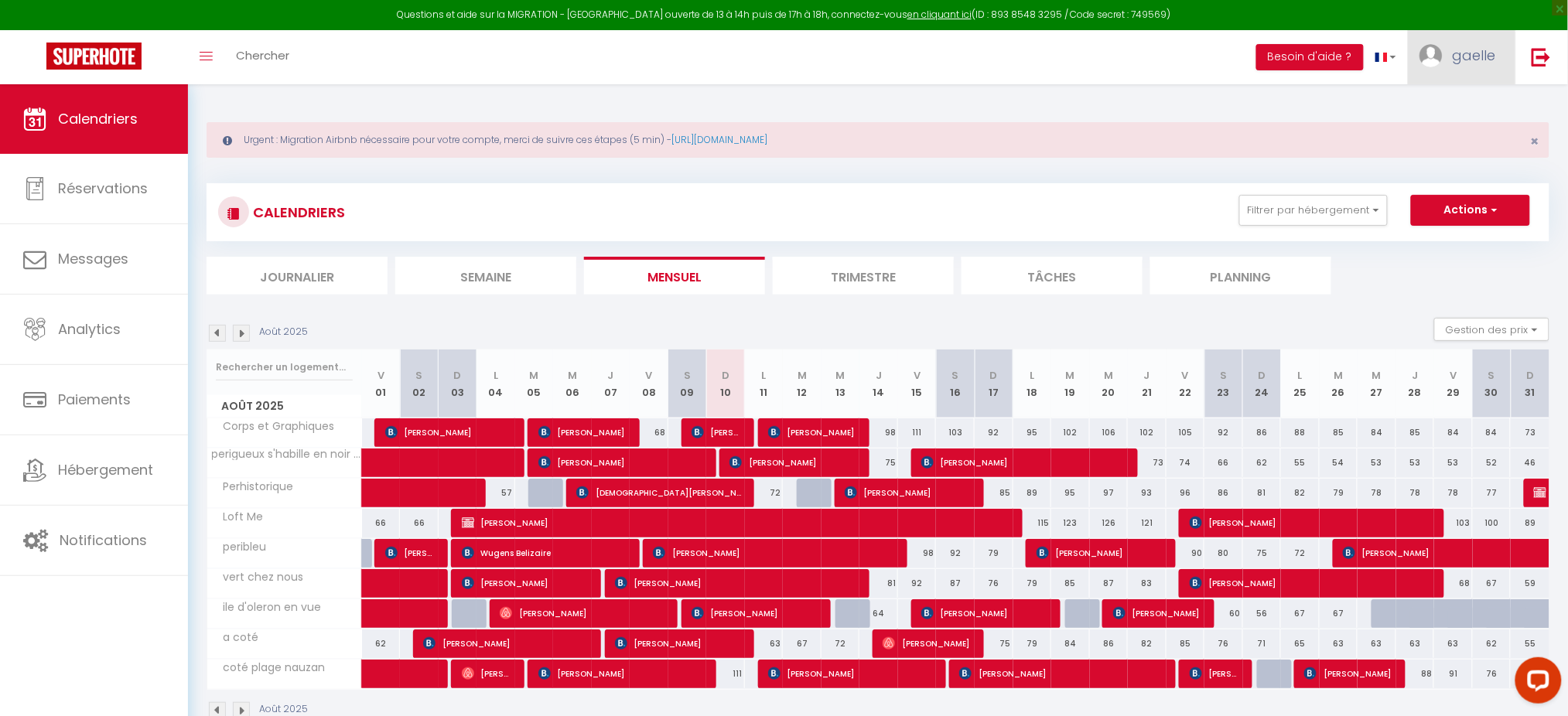
click at [1489, 47] on span "gaelle" at bounding box center [1474, 55] width 43 height 19
click at [1461, 97] on link "Paramètres" at bounding box center [1454, 107] width 114 height 26
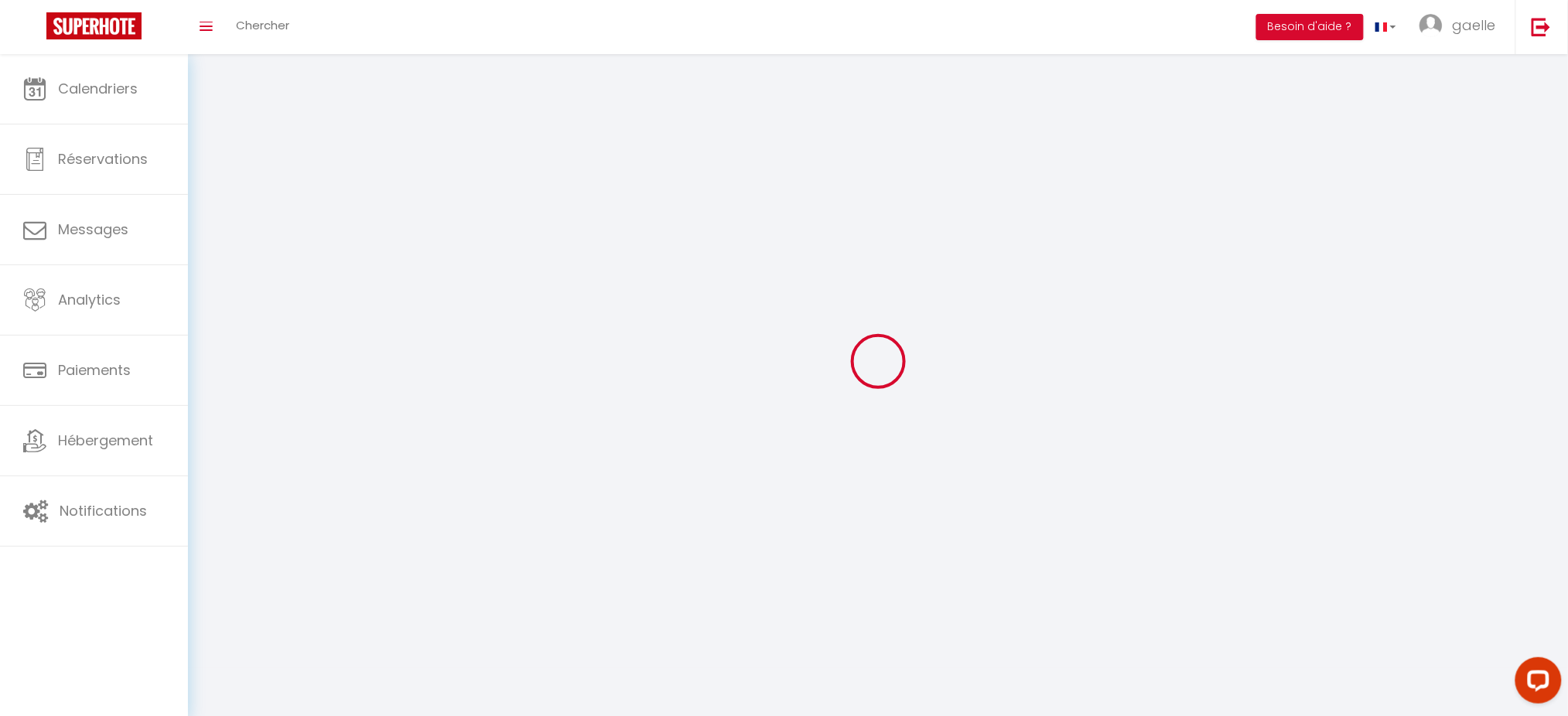
select select
type input "gaelle"
type input "masse"
type input "[PHONE_NUMBER]"
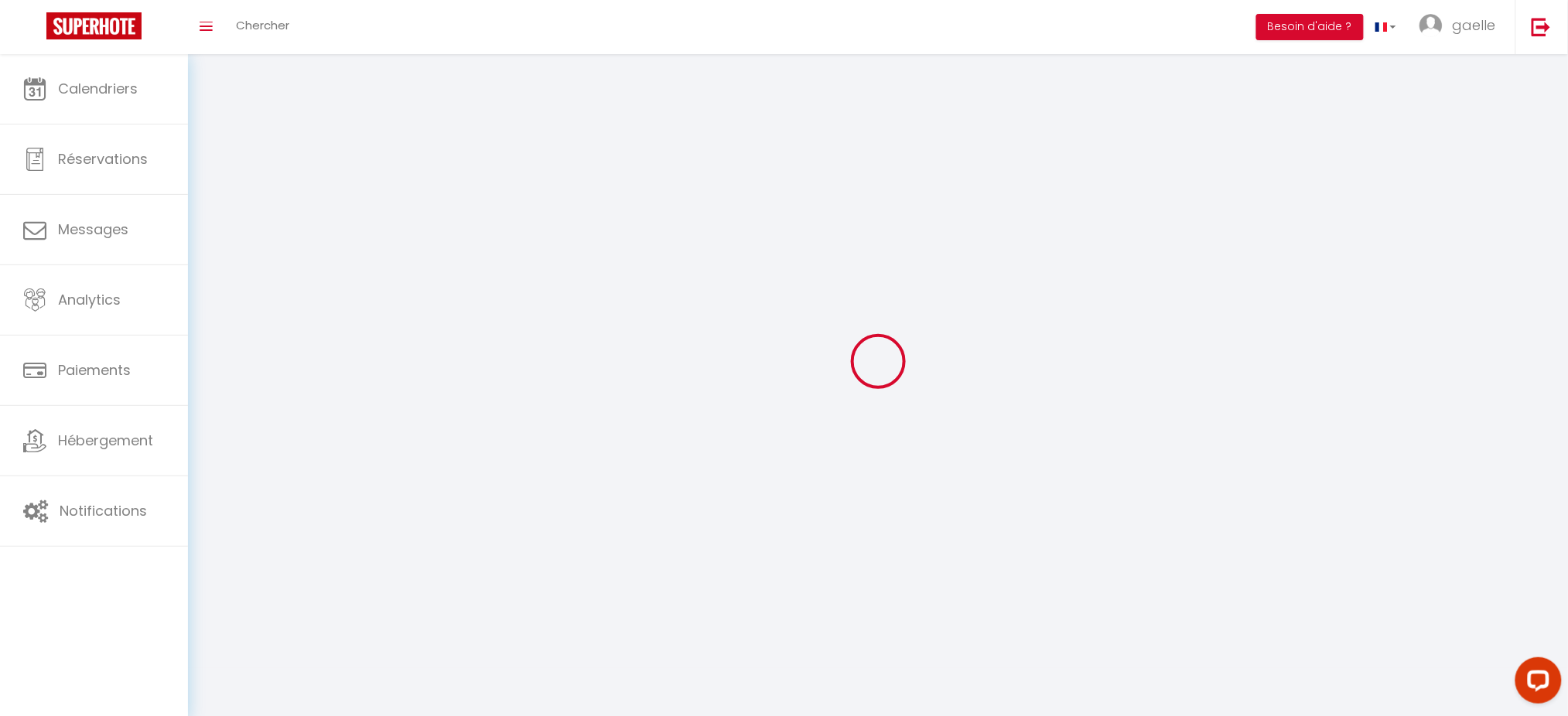
type input "[STREET_ADDRESS]"
type input "24000"
type input "PERIGUEUX ( 24000 )"
type input "rMCPyuqLmseJS8SJmLBaa3rcs"
type input "suftQCDdusCZKBuCAuajbUcRz"
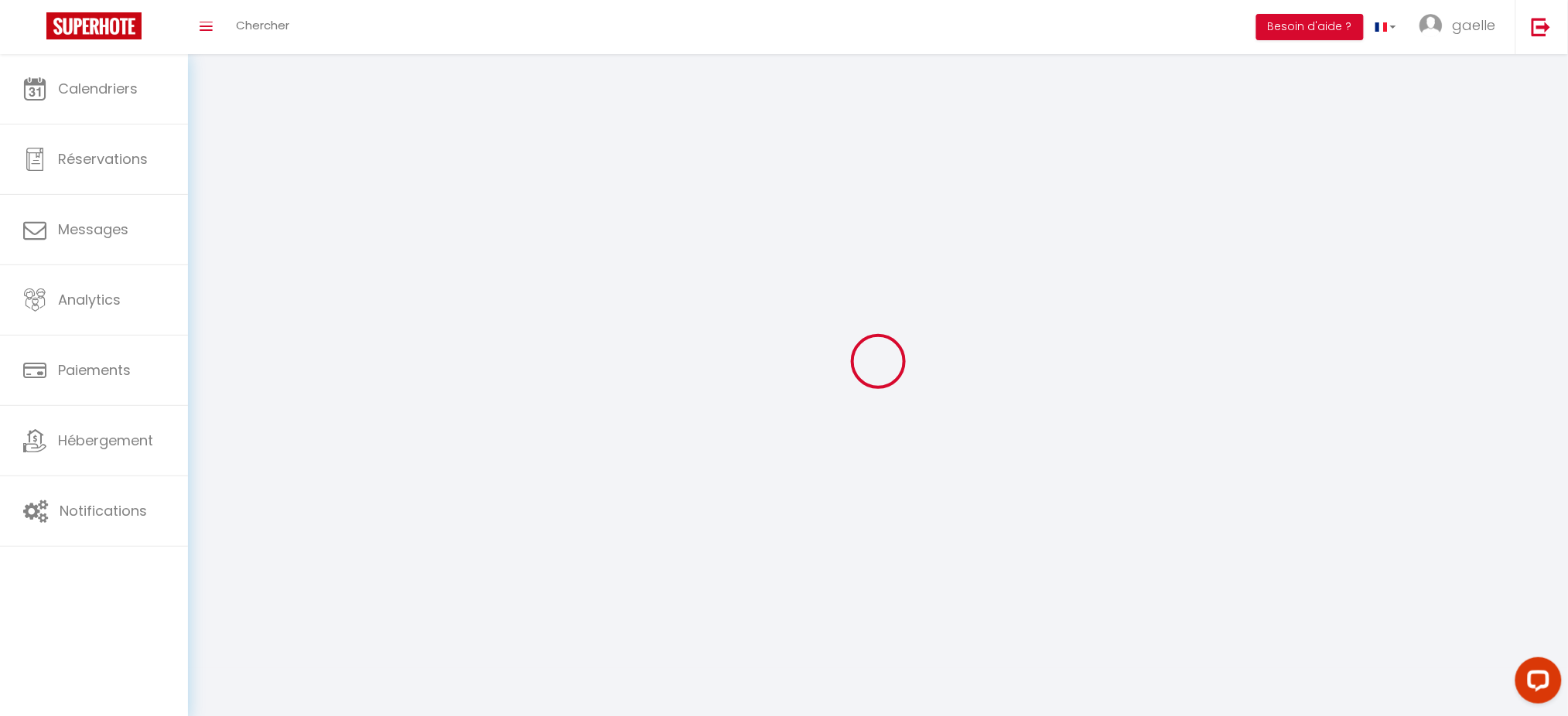
type input "[URL][DOMAIN_NAME]"
type input "GV60661"
select select "28"
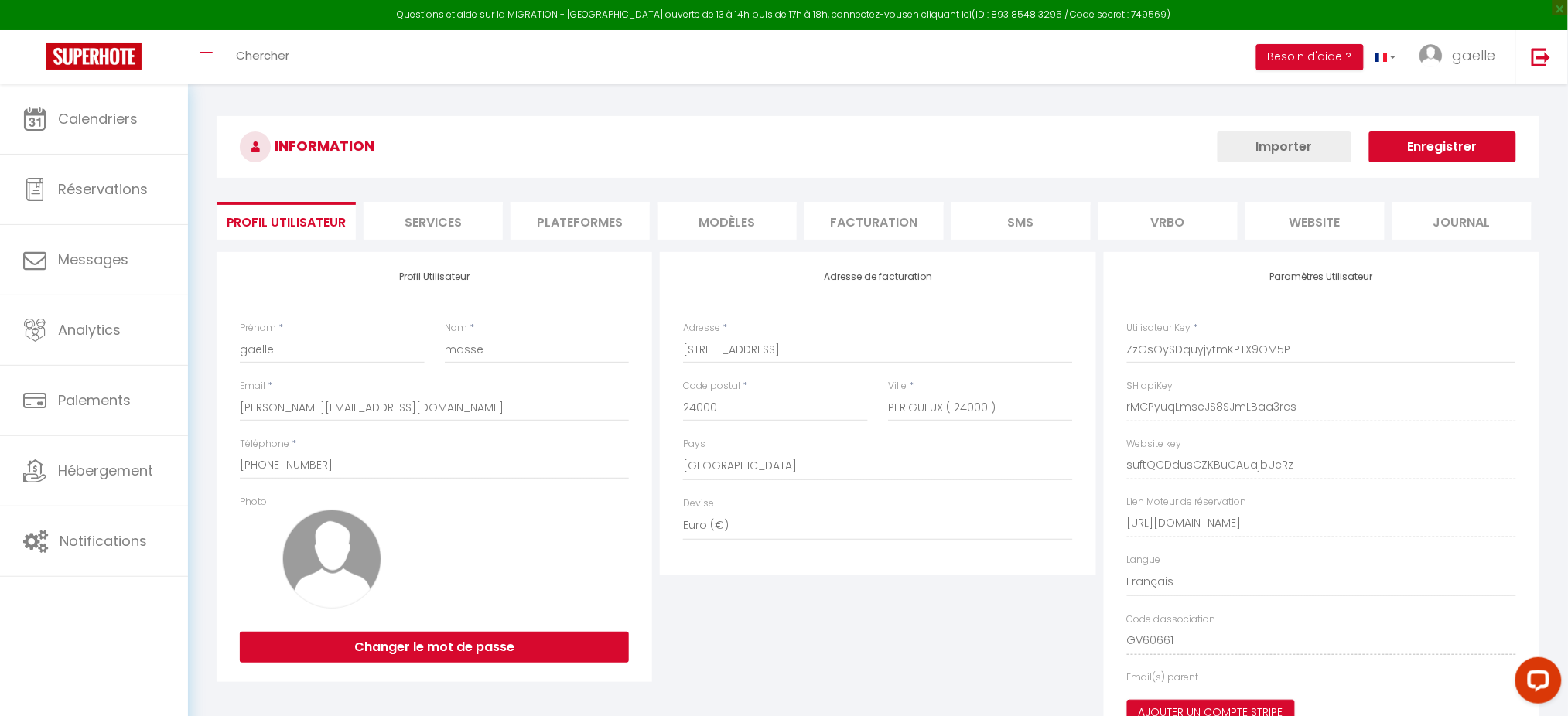
type input "rMCPyuqLmseJS8SJmLBaa3rcs"
type input "suftQCDdusCZKBuCAuajbUcRz"
type input "[URL][DOMAIN_NAME]"
select select "fr"
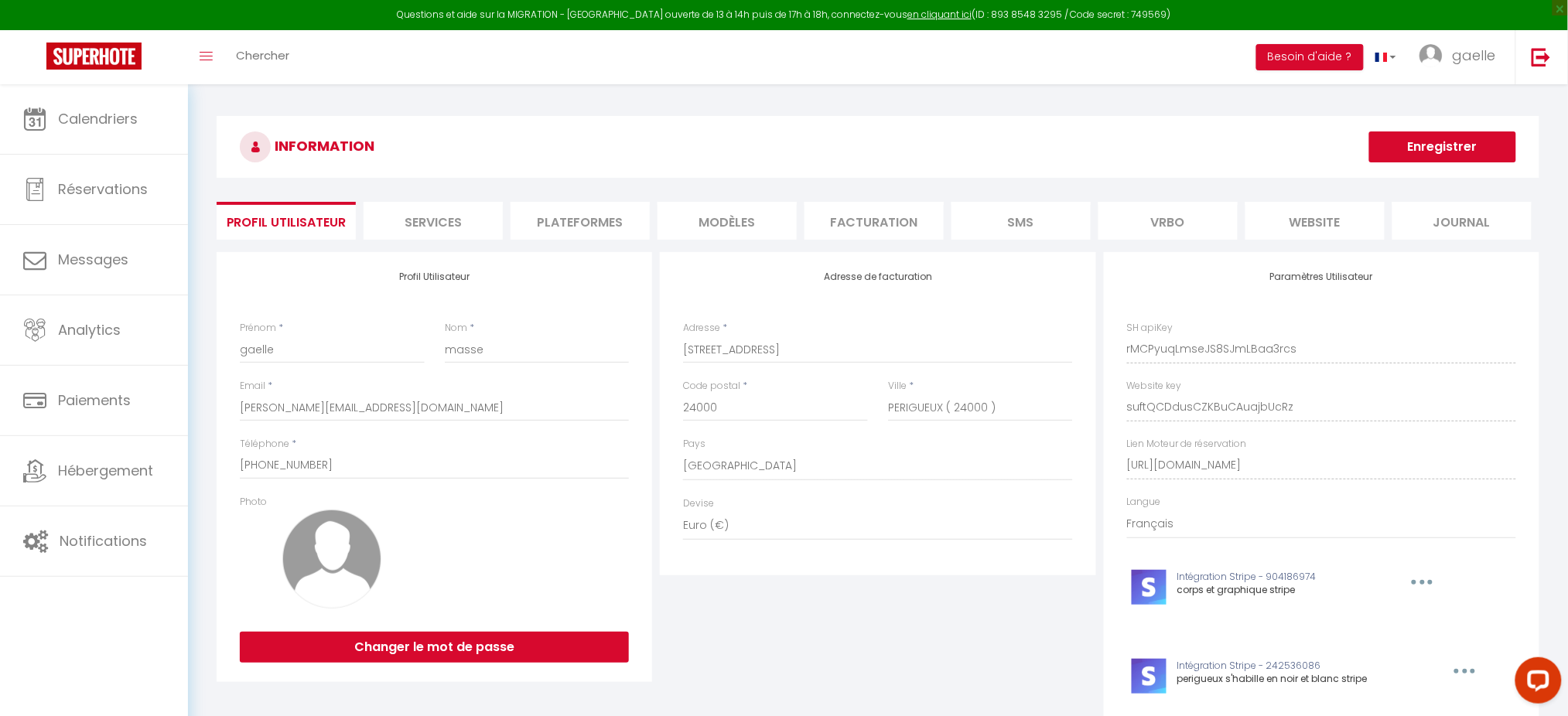
click at [586, 222] on li "Plateformes" at bounding box center [580, 220] width 139 height 38
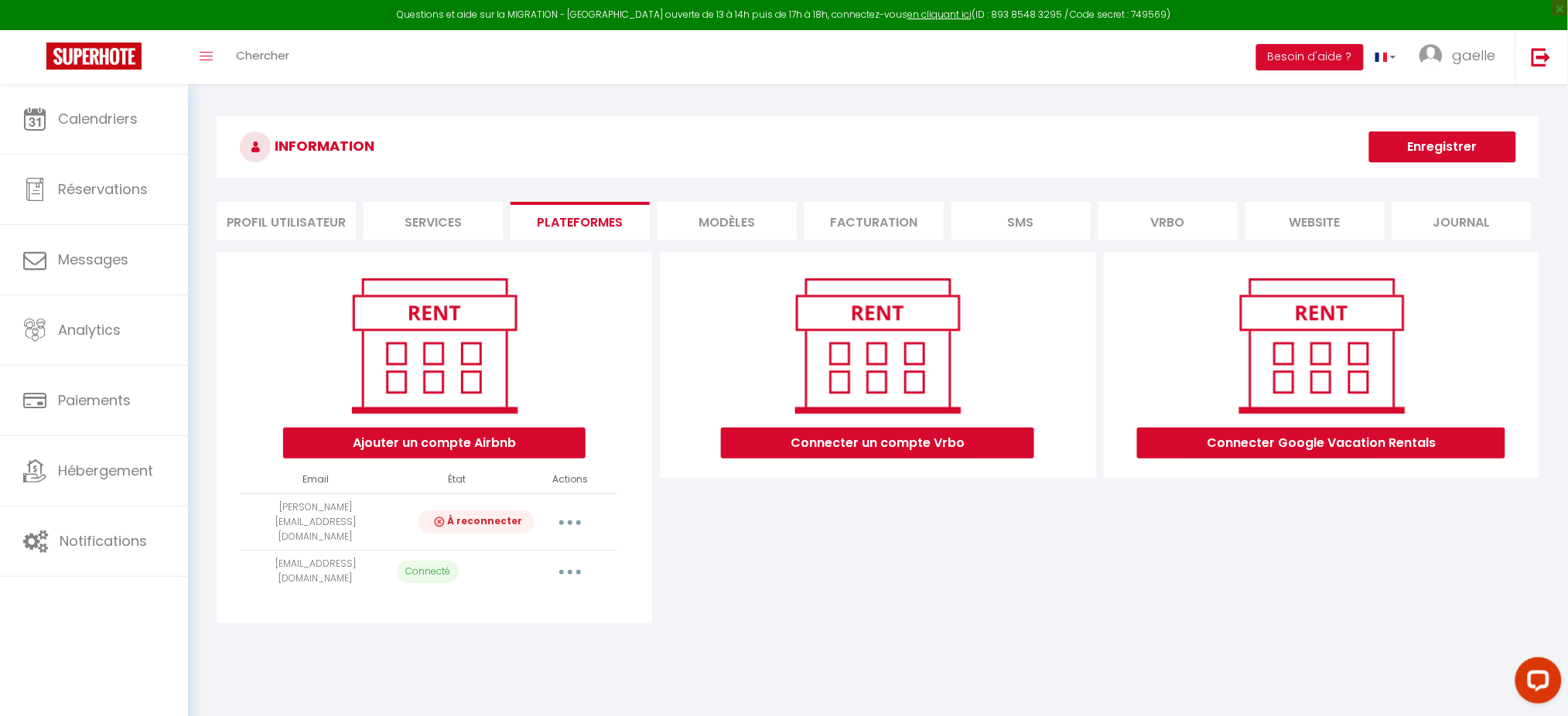
click at [566, 510] on button "button" at bounding box center [570, 522] width 43 height 25
click at [543, 550] on link "Importer les appartements" at bounding box center [502, 558] width 171 height 26
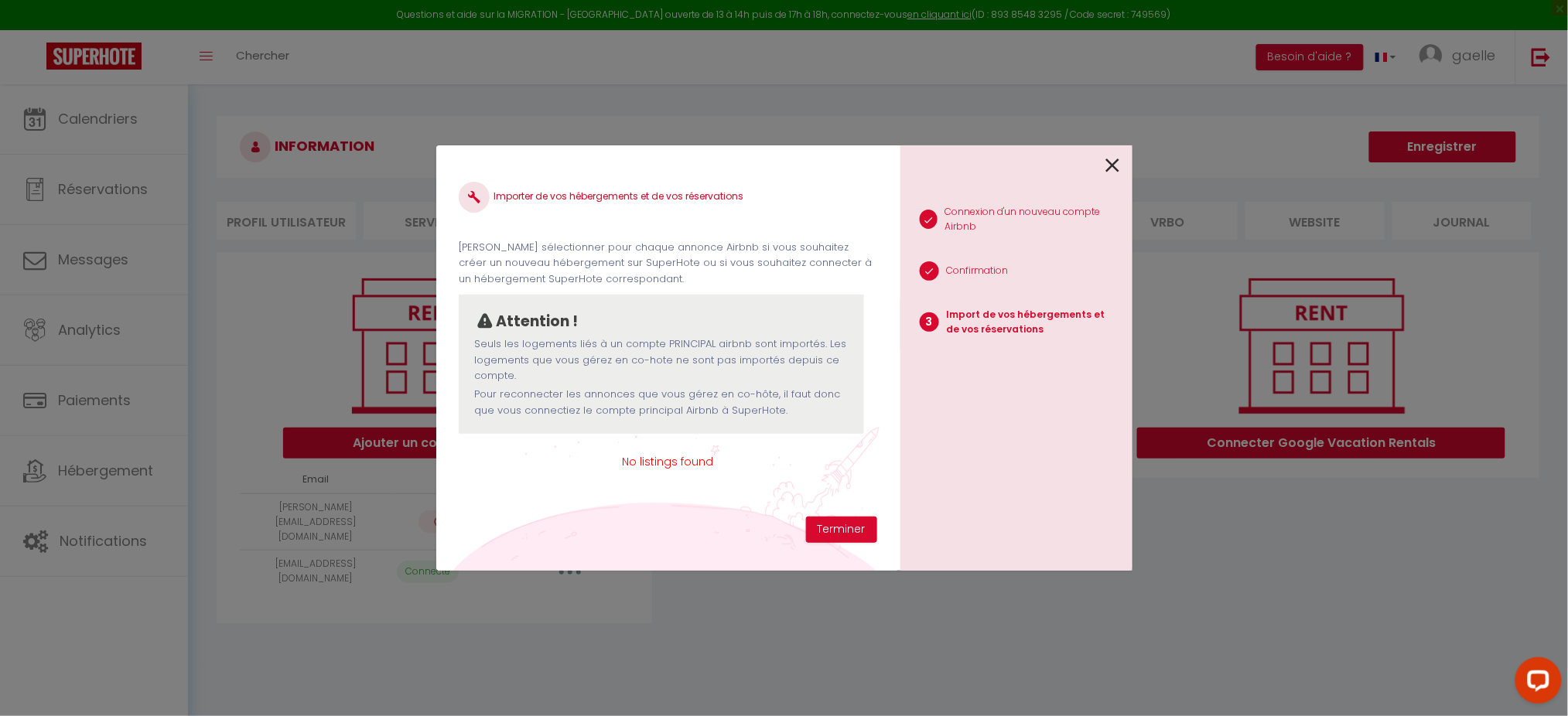
click at [1121, 162] on div "1 Connexion d'un nouveau compte Airbnb 2 Confirmation 3 Import de vos hébergeme…" at bounding box center [1017, 358] width 232 height 426
click at [1117, 162] on icon at bounding box center [1113, 165] width 14 height 23
